Goal: Task Accomplishment & Management: Manage account settings

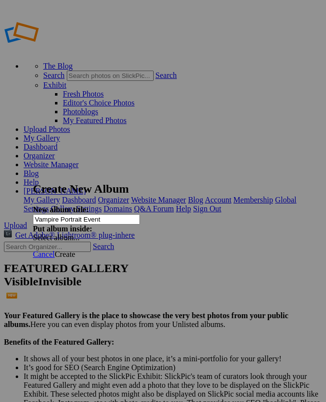
type input "Vampire Portrait Event"
click at [75, 250] on span "Create" at bounding box center [64, 254] width 21 height 8
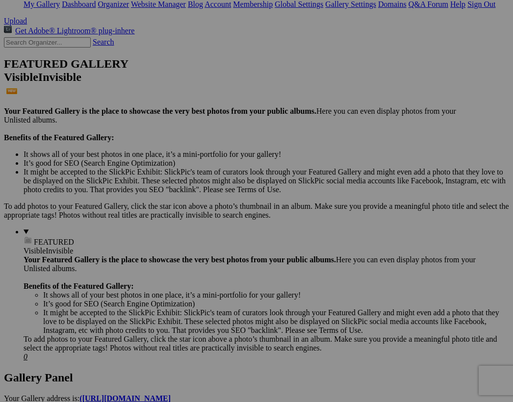
scroll to position [195, 0]
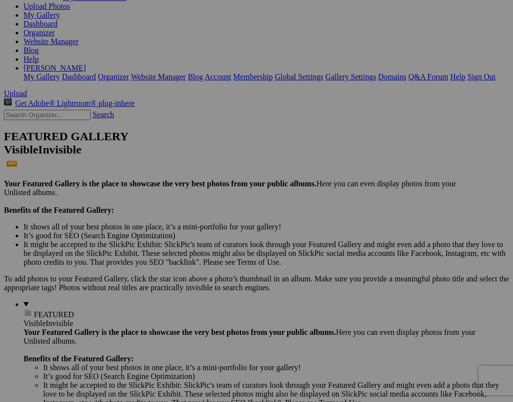
scroll to position [126, 0]
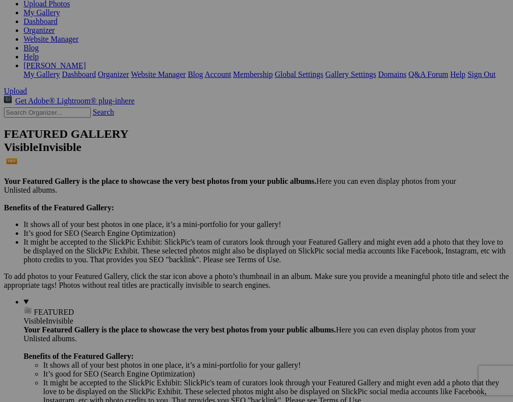
click at [176, 253] on span "Close" at bounding box center [167, 257] width 18 height 8
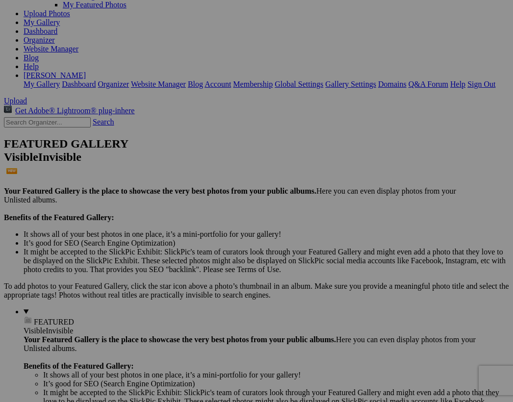
scroll to position [131, 0]
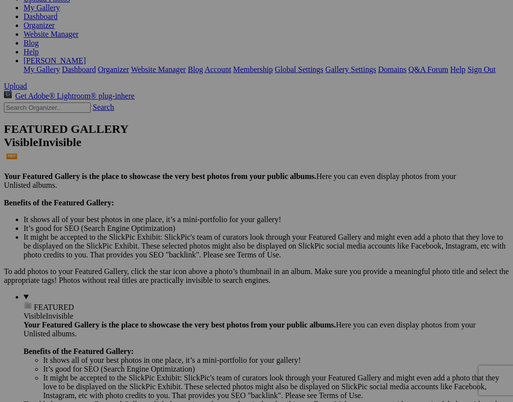
click at [167, 237] on link "Yes" at bounding box center [161, 239] width 11 height 8
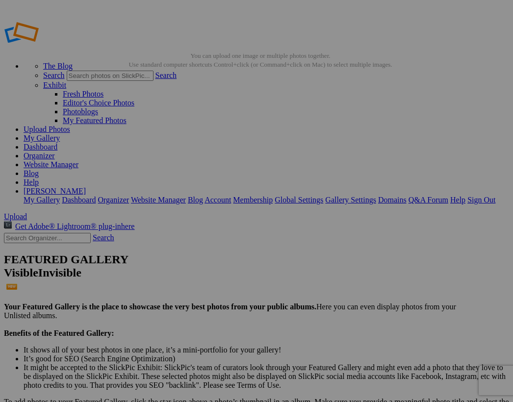
scroll to position [0, 0]
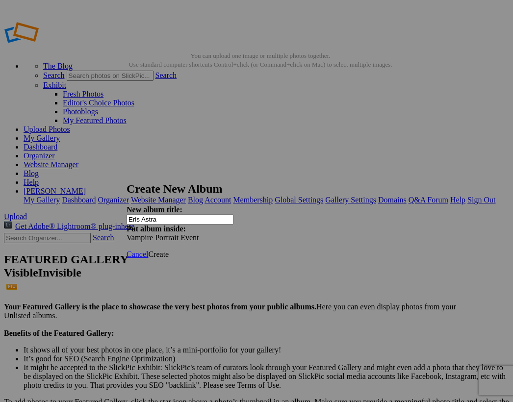
type input "Eris Astra"
click at [169, 250] on link "Create" at bounding box center [158, 254] width 21 height 8
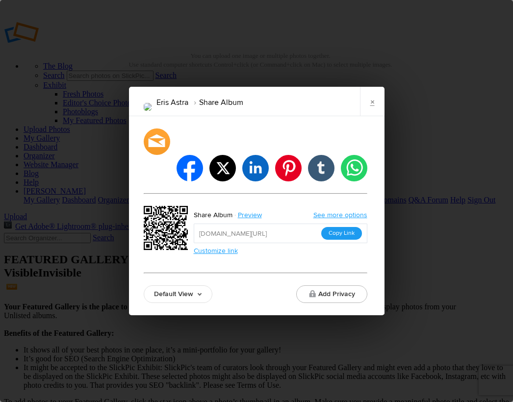
click at [345, 227] on button "Copy Link" at bounding box center [341, 233] width 41 height 13
